Goal: Information Seeking & Learning: Find specific fact

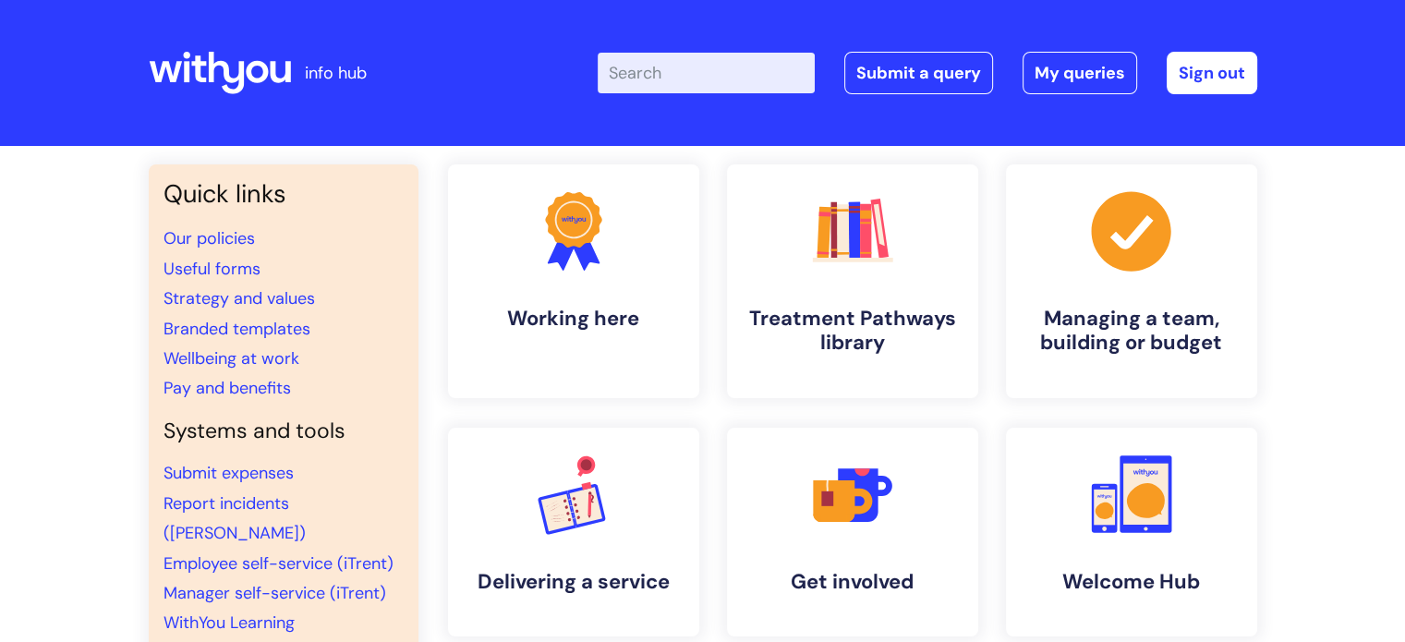
click at [658, 83] on input "Enter your search term here..." at bounding box center [706, 73] width 217 height 41
click at [654, 69] on input "Enter your search term here..." at bounding box center [706, 73] width 217 height 41
type input "structure"
click button "Search" at bounding box center [0, 0] width 0 height 0
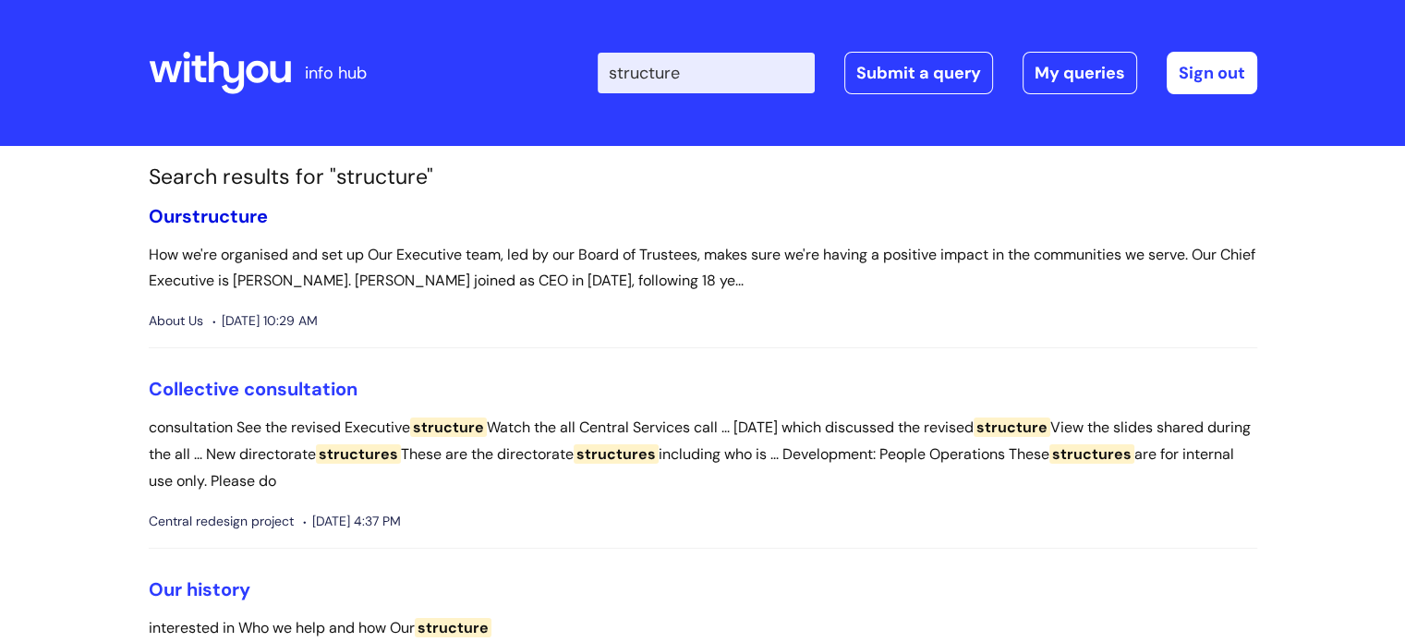
click at [214, 217] on span "structure" at bounding box center [225, 216] width 86 height 24
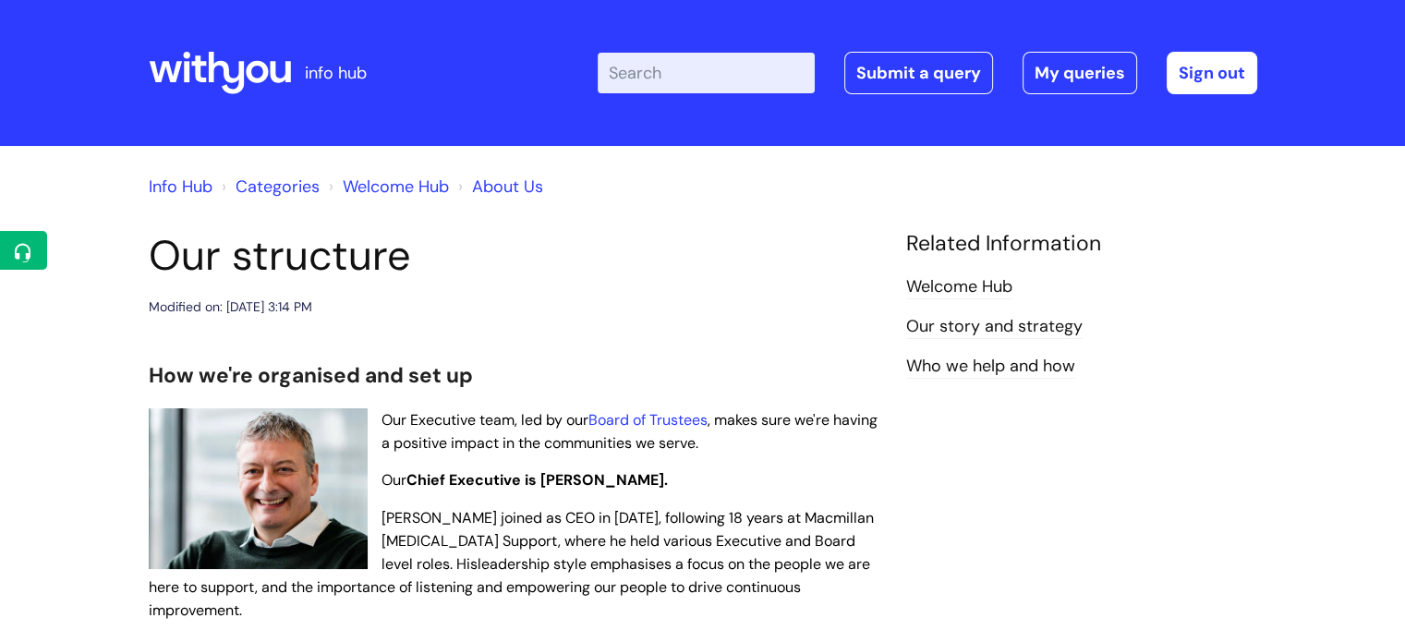
click at [720, 73] on input "Enter your search term here..." at bounding box center [706, 73] width 217 height 41
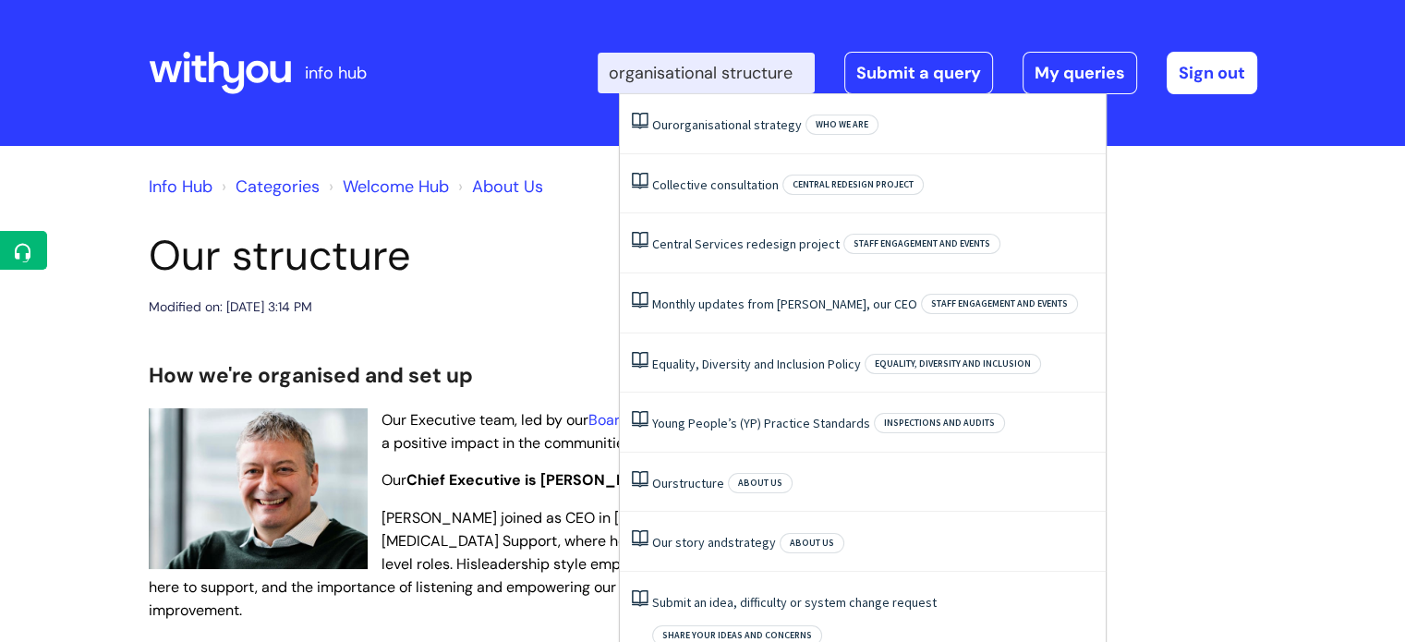
scroll to position [0, 7]
type input "organisational structure"
click button "Search" at bounding box center [0, 0] width 0 height 0
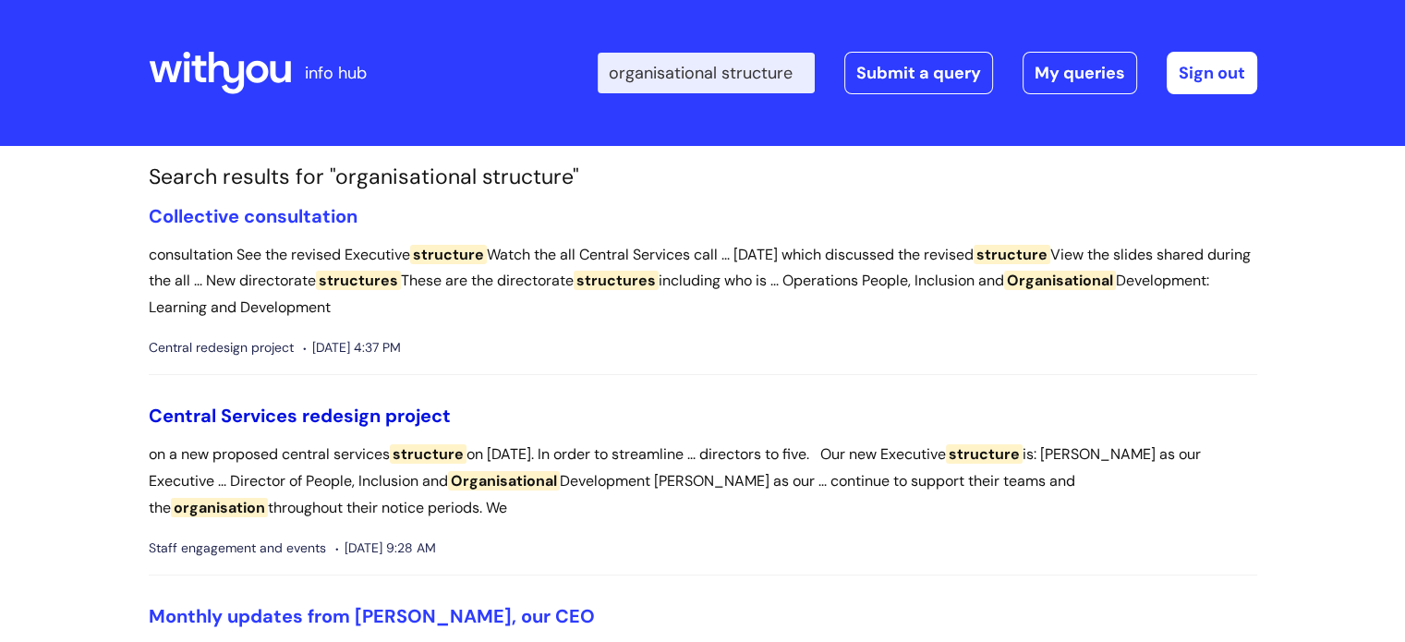
click at [314, 408] on link "Central Services redesign project" at bounding box center [300, 416] width 302 height 24
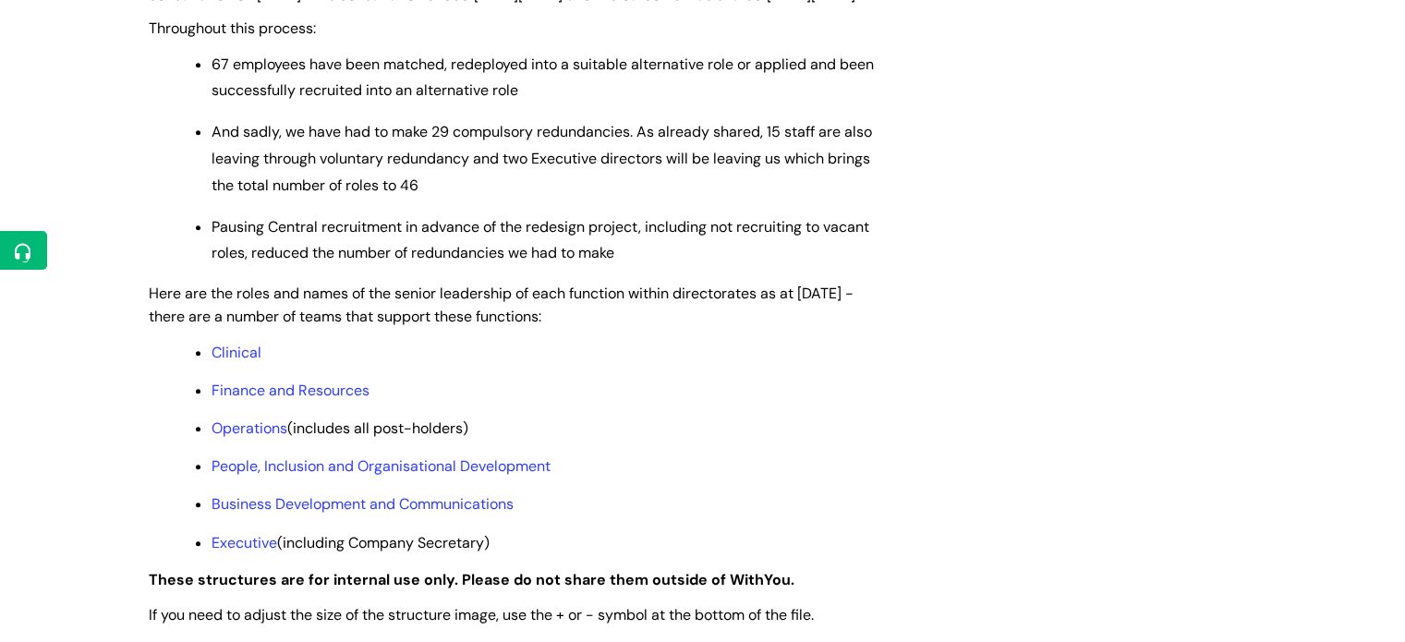
scroll to position [1386, 0]
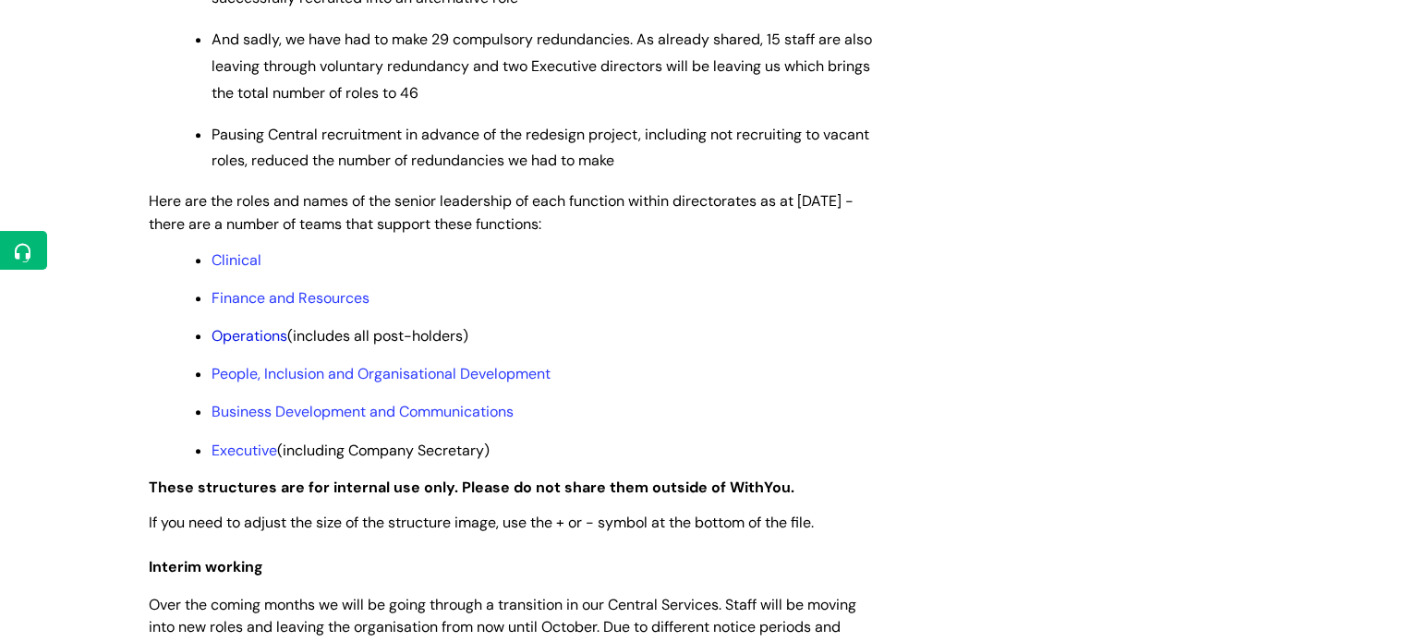
click at [240, 346] on link "Operations" at bounding box center [250, 335] width 76 height 19
